Goal: Information Seeking & Learning: Learn about a topic

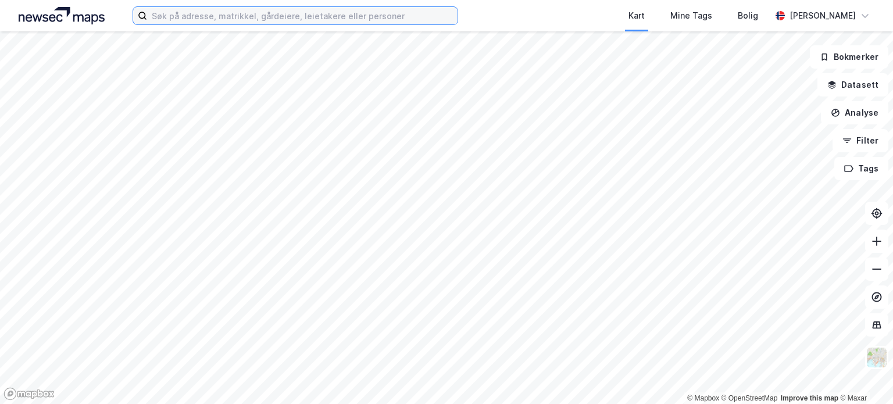
click at [305, 16] on input at bounding box center [302, 15] width 311 height 17
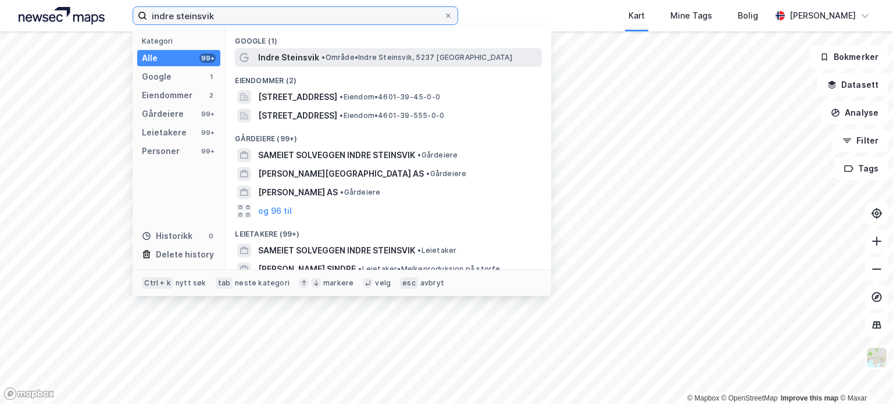
type input "indre steinsvik"
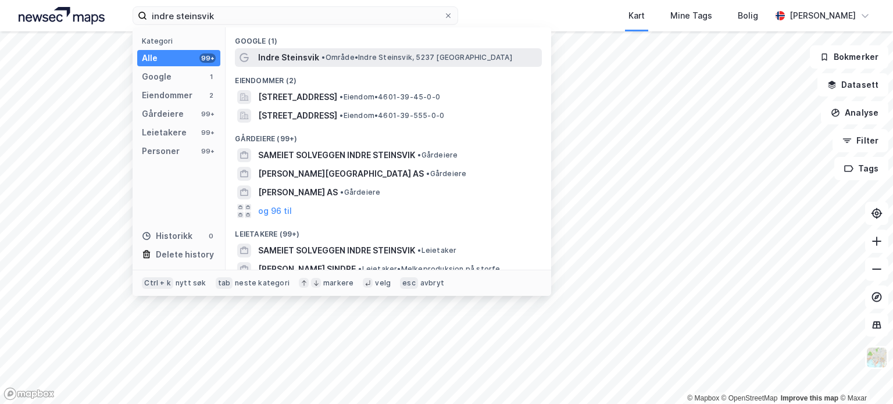
click at [329, 61] on span "• Område • [GEOGRAPHIC_DATA], 5237 [GEOGRAPHIC_DATA]" at bounding box center [417, 57] width 190 height 9
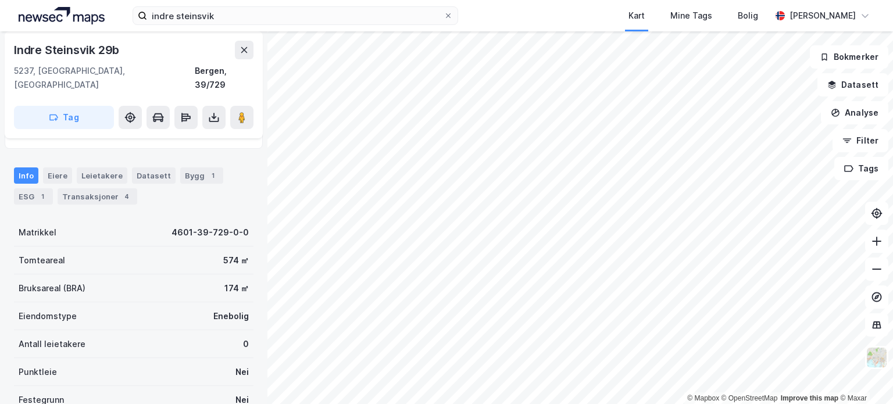
scroll to position [55, 0]
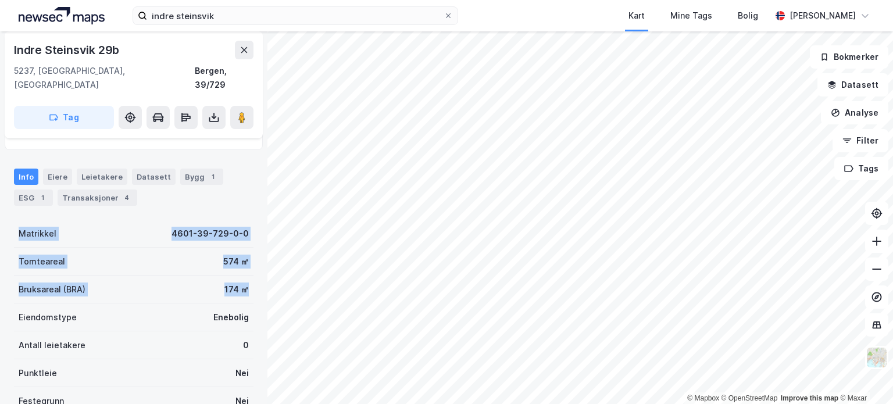
drag, startPoint x: 242, startPoint y: 276, endPoint x: 22, endPoint y: 217, distance: 228.1
click at [22, 220] on div "Matrikkel 4601-39-729-0-0 Tomteareal 574 ㎡ Bruksareal (BRA) 174 ㎡ Eiendomstype …" at bounding box center [134, 331] width 240 height 223
click at [179, 276] on div "Bruksareal (BRA) 174 ㎡" at bounding box center [134, 290] width 240 height 28
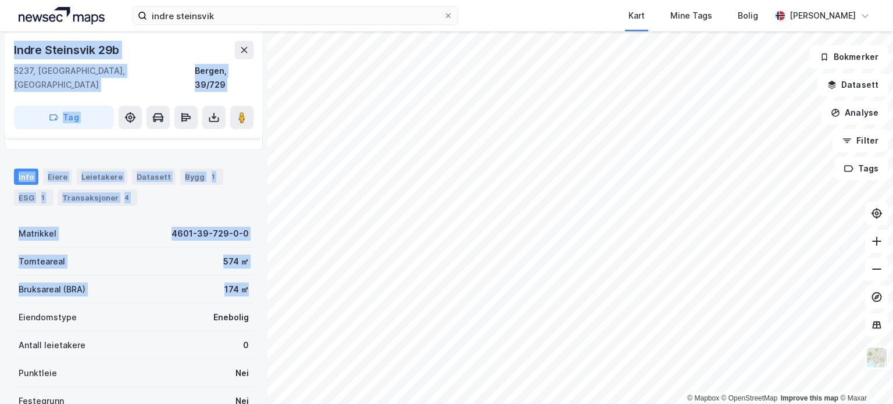
drag, startPoint x: 251, startPoint y: 279, endPoint x: 13, endPoint y: 54, distance: 327.9
click at [13, 54] on div "Indre Steinsvik 29b 5237, [GEOGRAPHIC_DATA], [GEOGRAPHIC_DATA], 39/729 Tag Hjem…" at bounding box center [134, 217] width 268 height 373
click at [165, 54] on div "Indre Steinsvik 29b" at bounding box center [134, 50] width 240 height 19
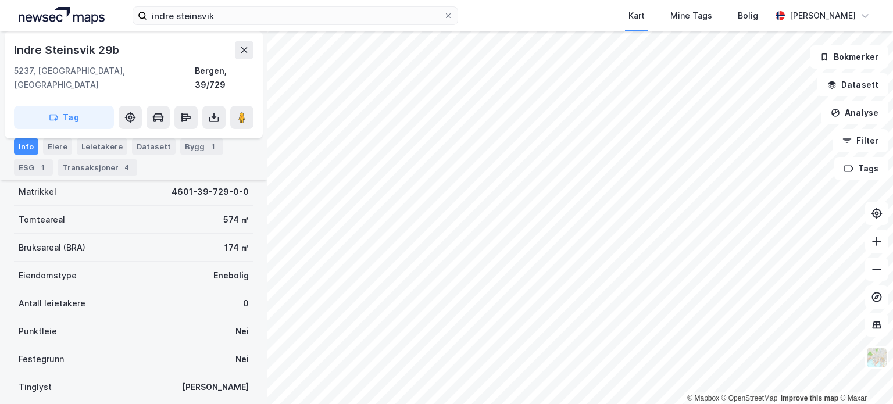
scroll to position [95, 0]
drag, startPoint x: 247, startPoint y: 233, endPoint x: 205, endPoint y: 234, distance: 41.3
click at [205, 234] on div "Indre Steinsvik 29b 5237, [GEOGRAPHIC_DATA], [GEOGRAPHIC_DATA], 39/729 Tag Hjem…" at bounding box center [134, 217] width 268 height 373
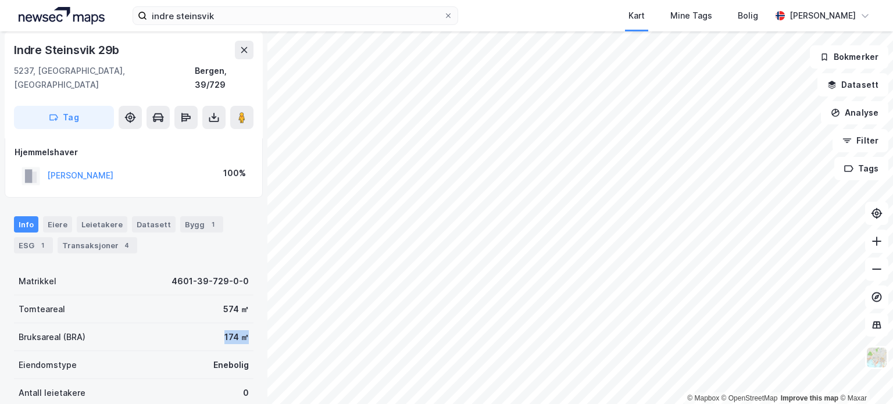
scroll to position [0, 0]
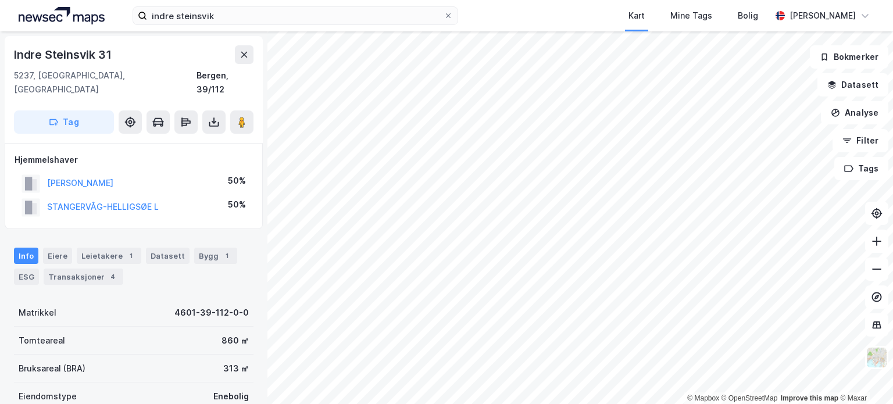
scroll to position [1, 0]
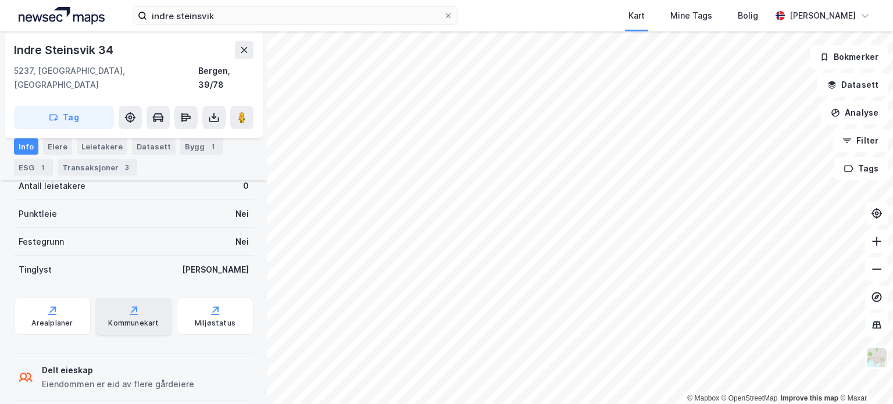
scroll to position [239, 0]
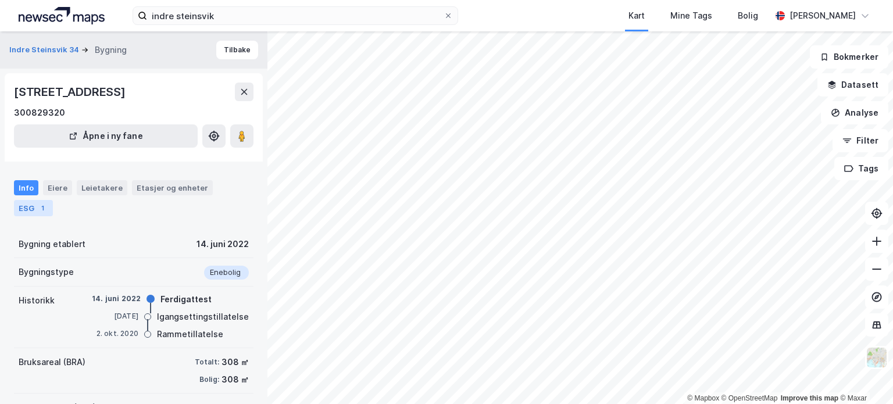
click at [30, 211] on div "ESG 1" at bounding box center [33, 208] width 39 height 16
